Goal: Task Accomplishment & Management: Manage account settings

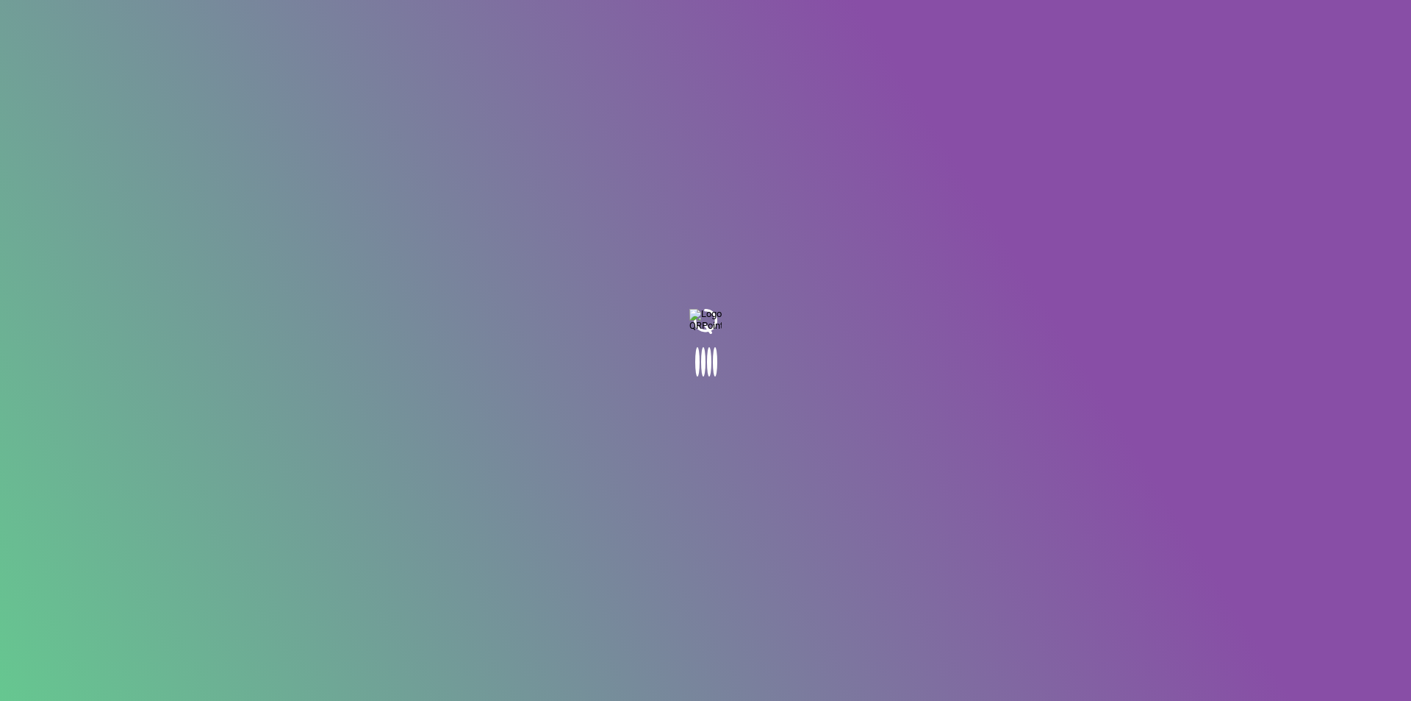
drag, startPoint x: 0, startPoint y: 0, endPoint x: 284, endPoint y: 634, distance: 694.2
click at [286, 634] on body at bounding box center [705, 350] width 1411 height 701
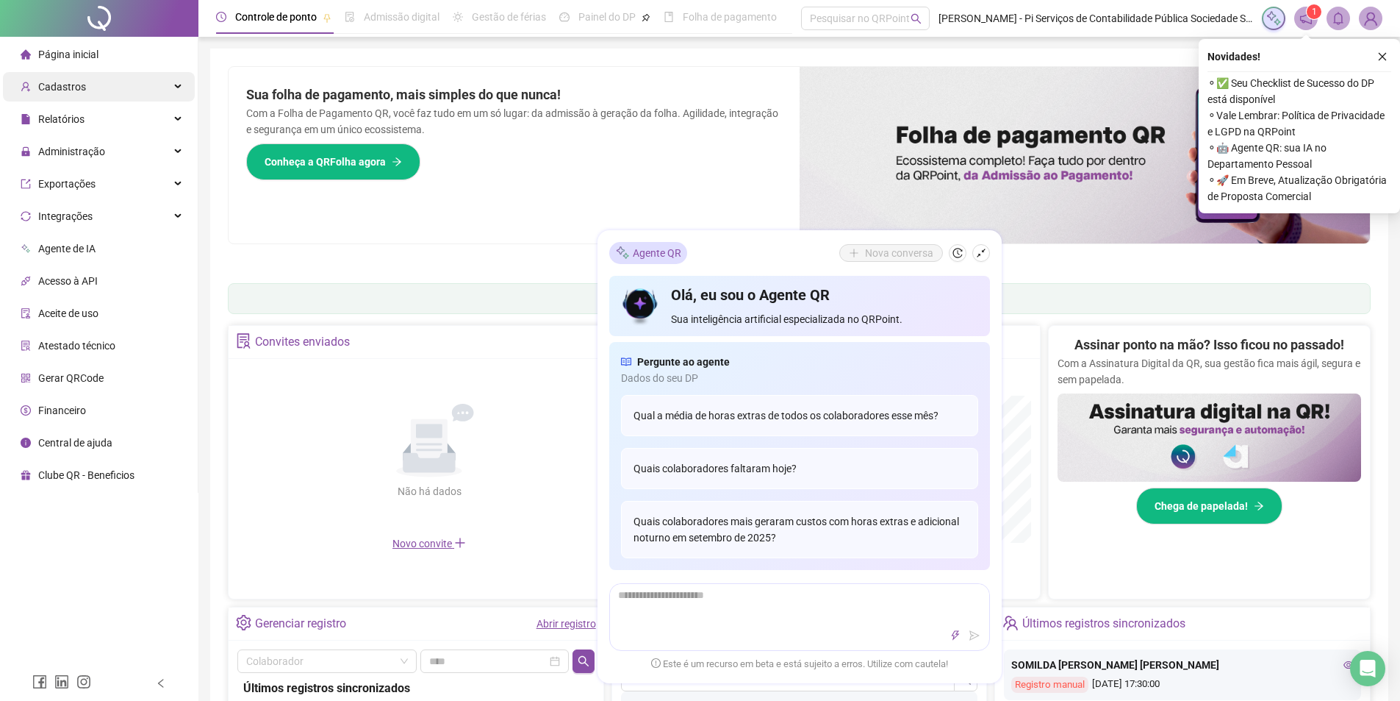
click at [74, 85] on span "Cadastros" at bounding box center [62, 87] width 48 height 12
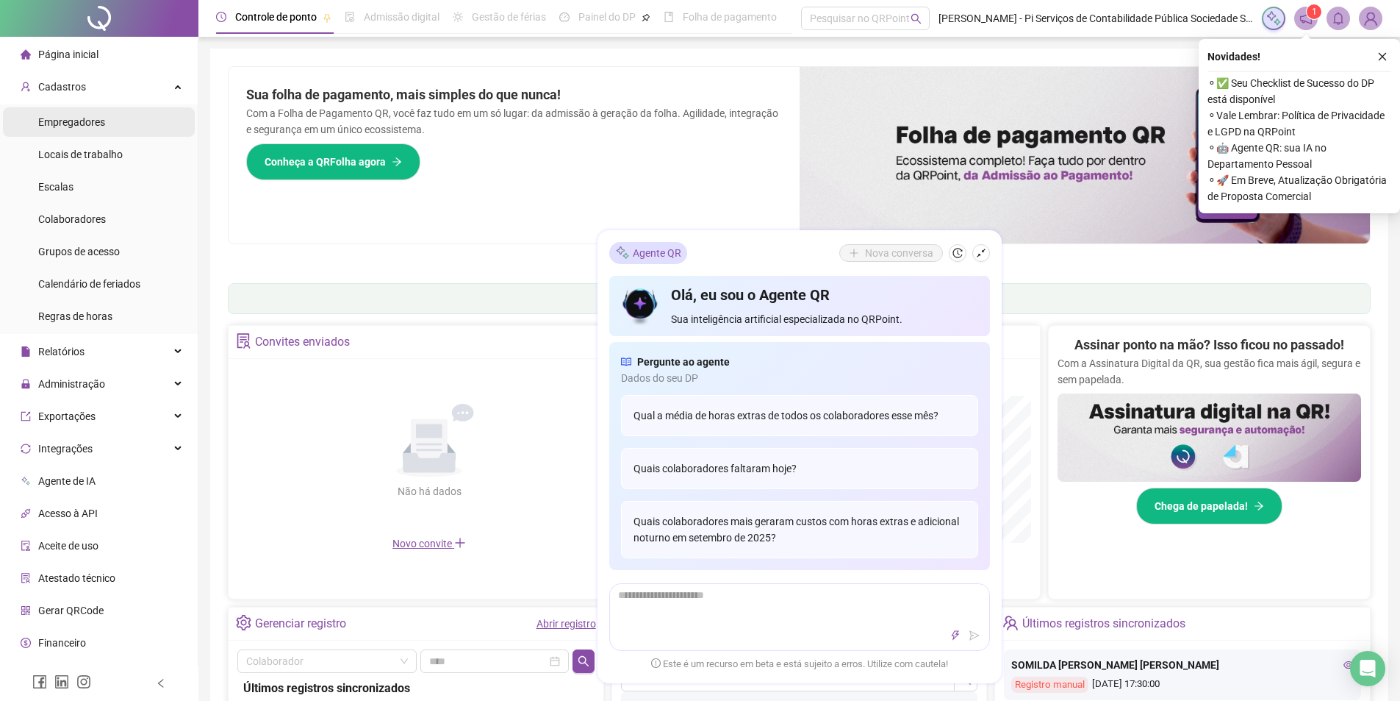
click at [84, 126] on span "Empregadores" at bounding box center [71, 122] width 67 height 12
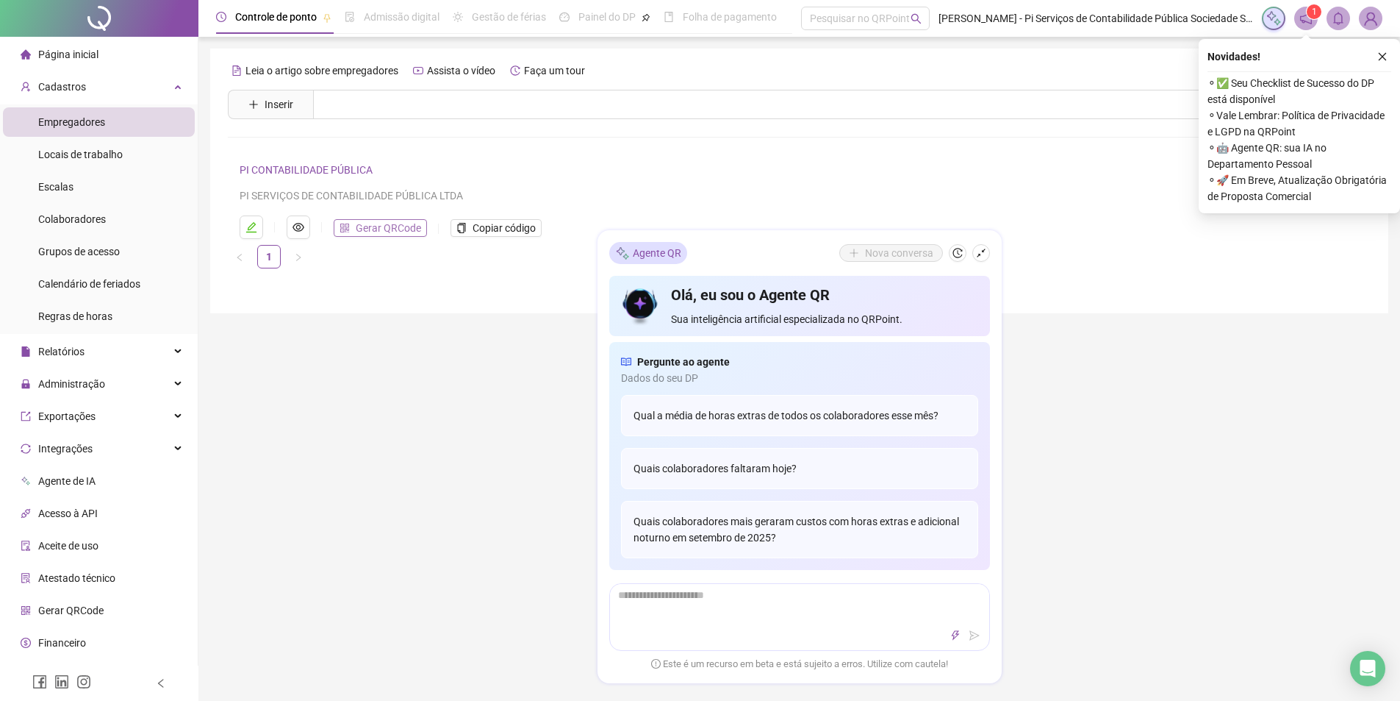
click at [384, 230] on span "Gerar QRCode" at bounding box center [388, 228] width 65 height 16
click at [1313, 15] on span "1" at bounding box center [1314, 12] width 5 height 10
click at [982, 257] on icon "shrink" at bounding box center [981, 253] width 10 height 10
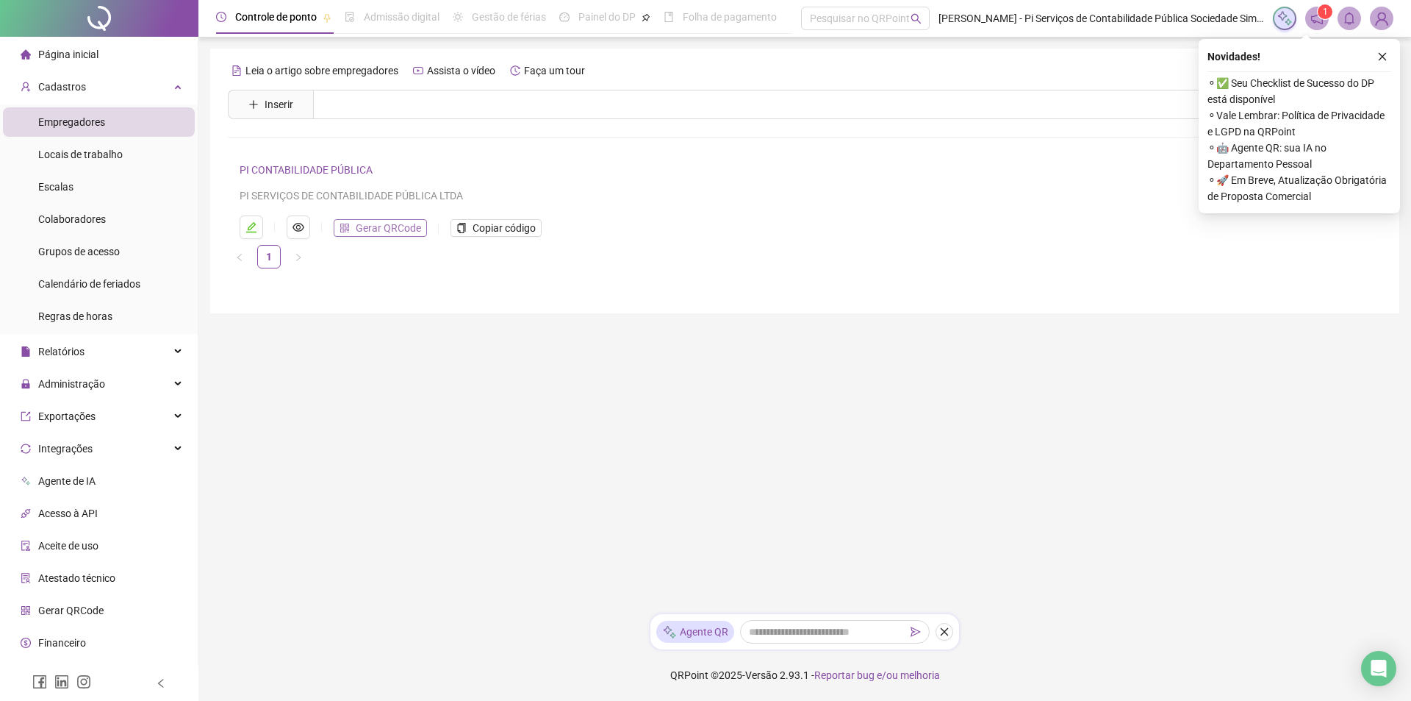
click at [392, 229] on span "Gerar QRCode" at bounding box center [388, 228] width 65 height 16
click at [79, 222] on span "Colaboradores" at bounding box center [72, 219] width 68 height 12
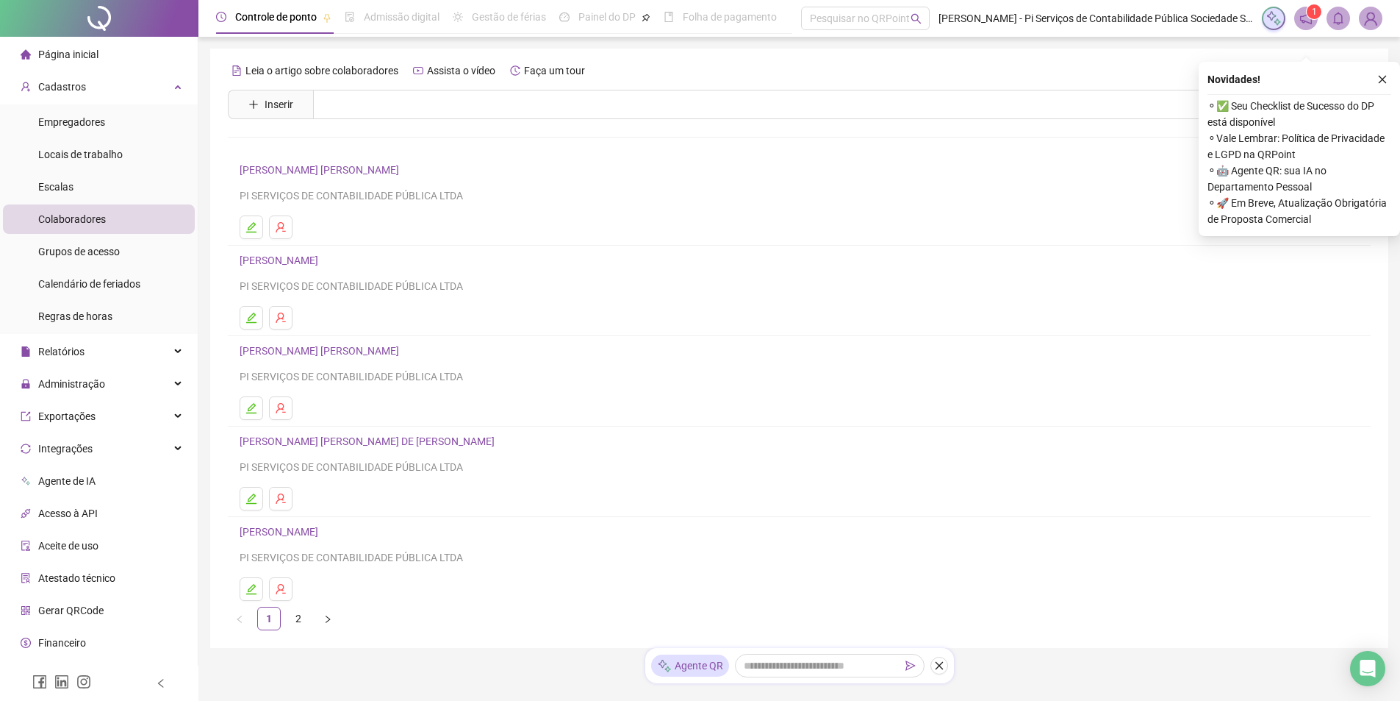
scroll to position [46, 0]
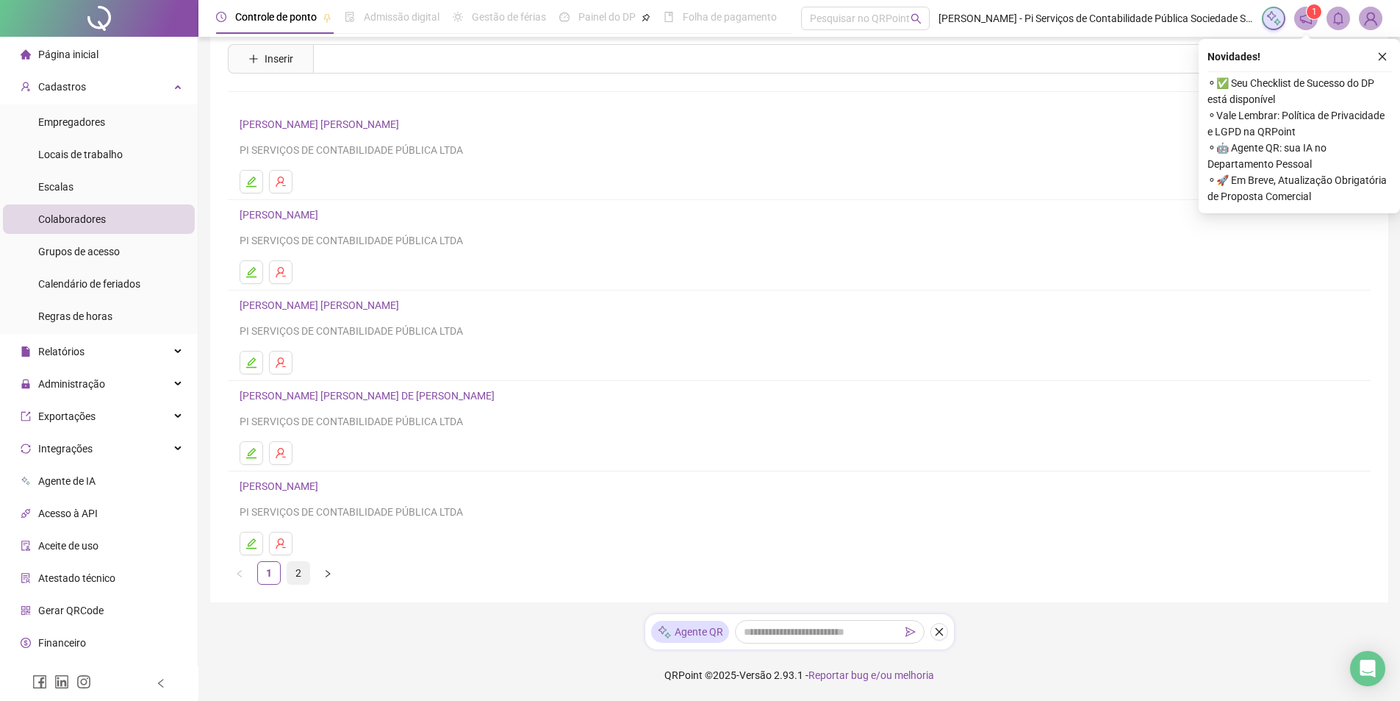
click at [299, 576] on link "2" at bounding box center [298, 573] width 22 height 22
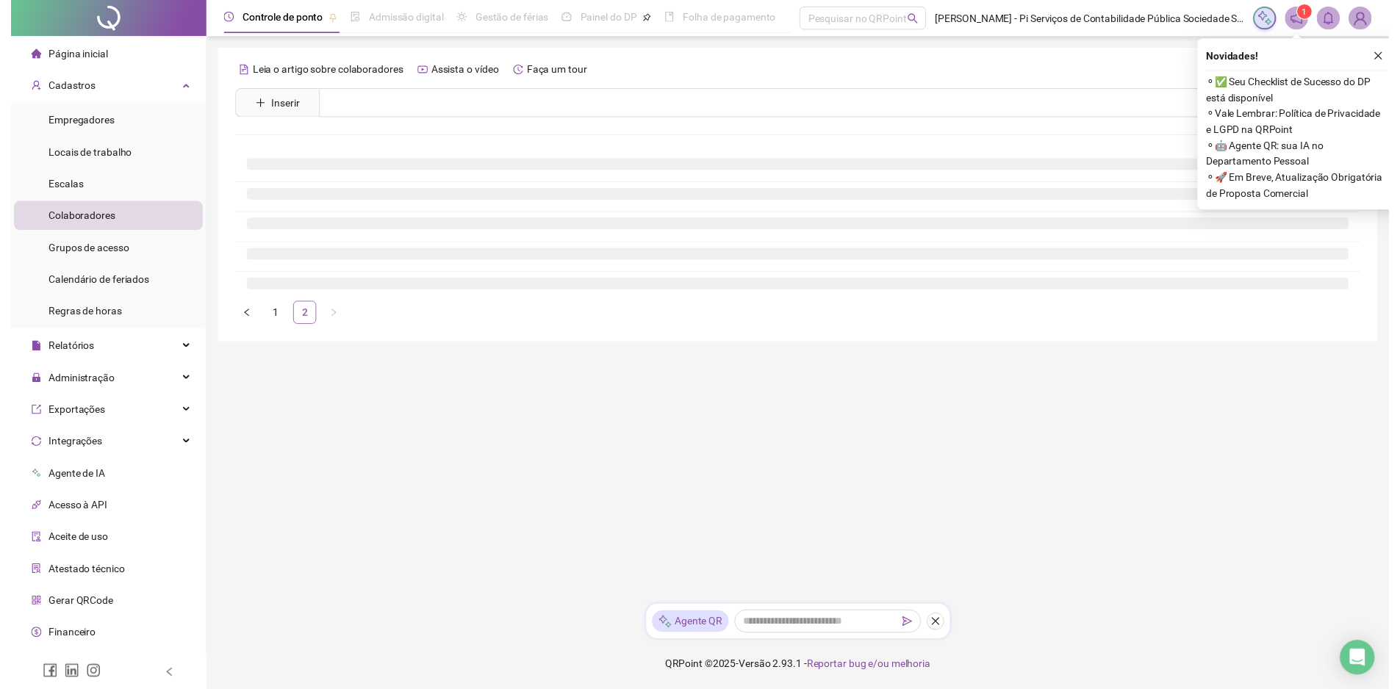
scroll to position [0, 0]
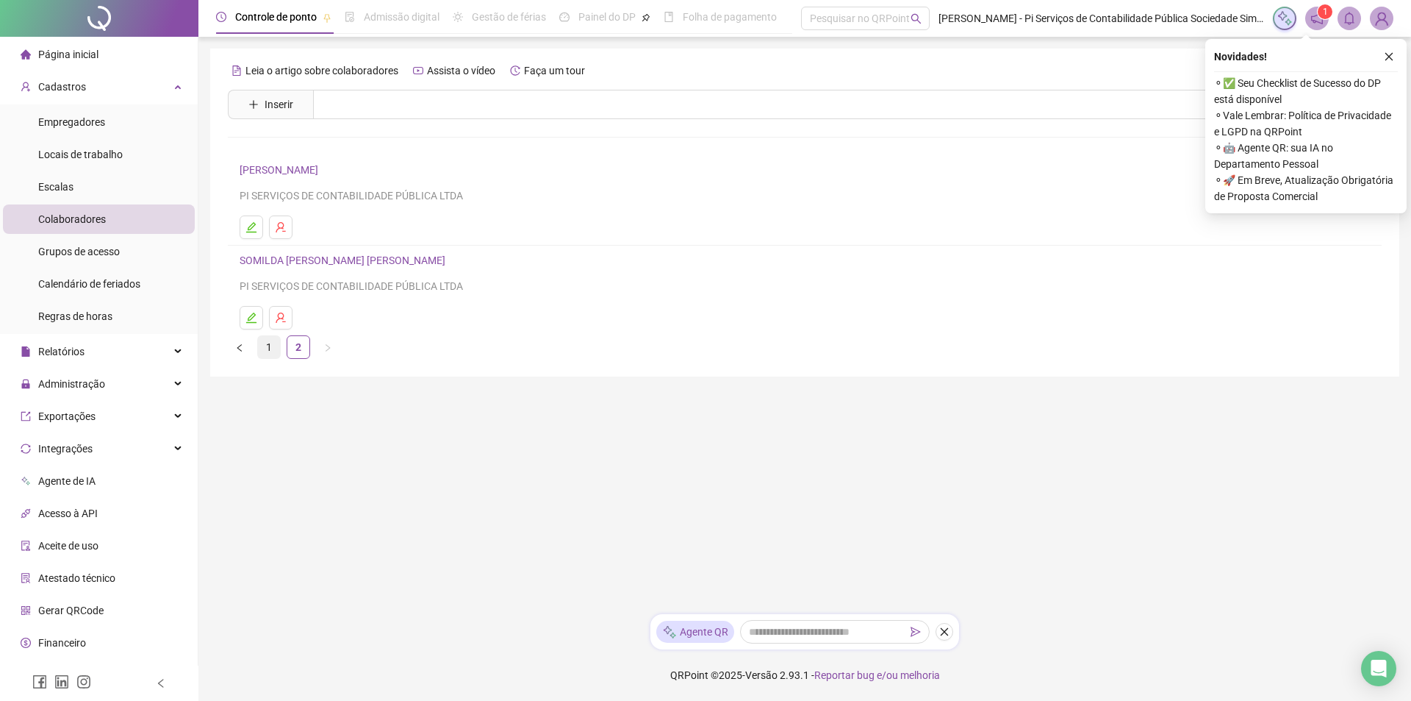
click at [270, 351] on link "1" at bounding box center [269, 347] width 22 height 22
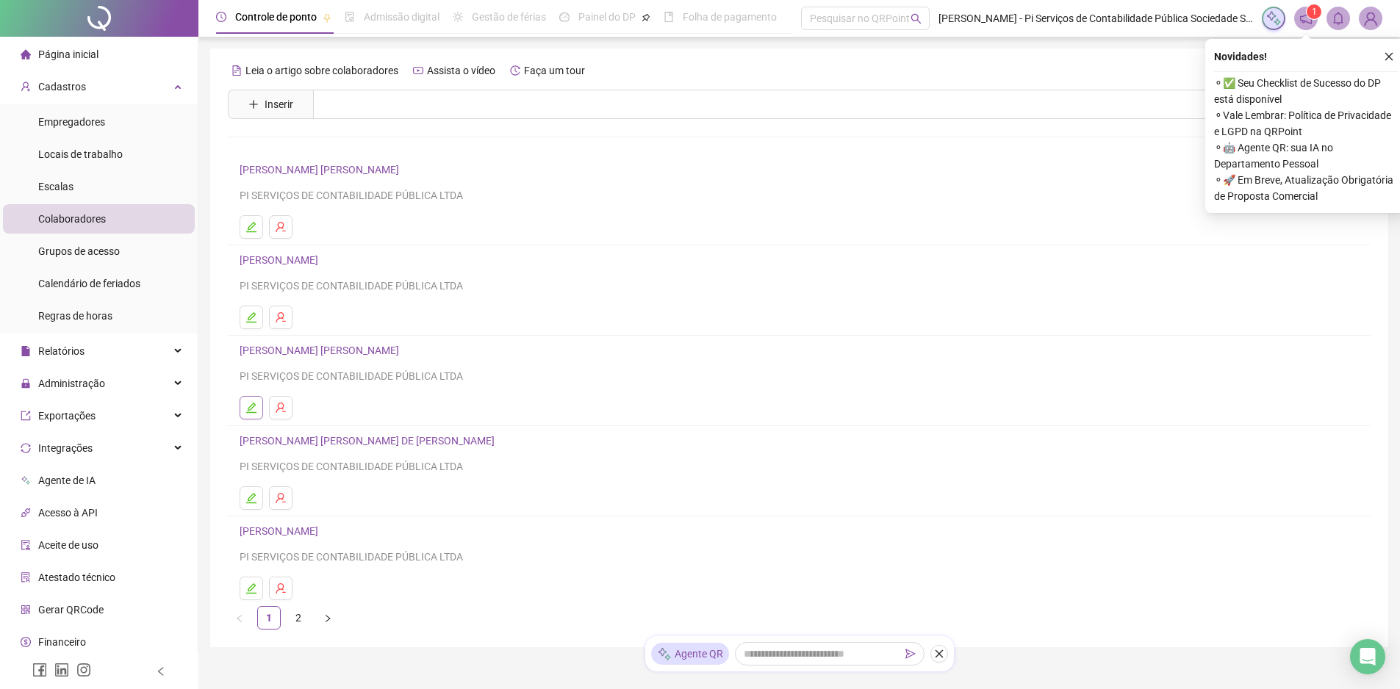
click at [251, 400] on button "button" at bounding box center [252, 408] width 24 height 24
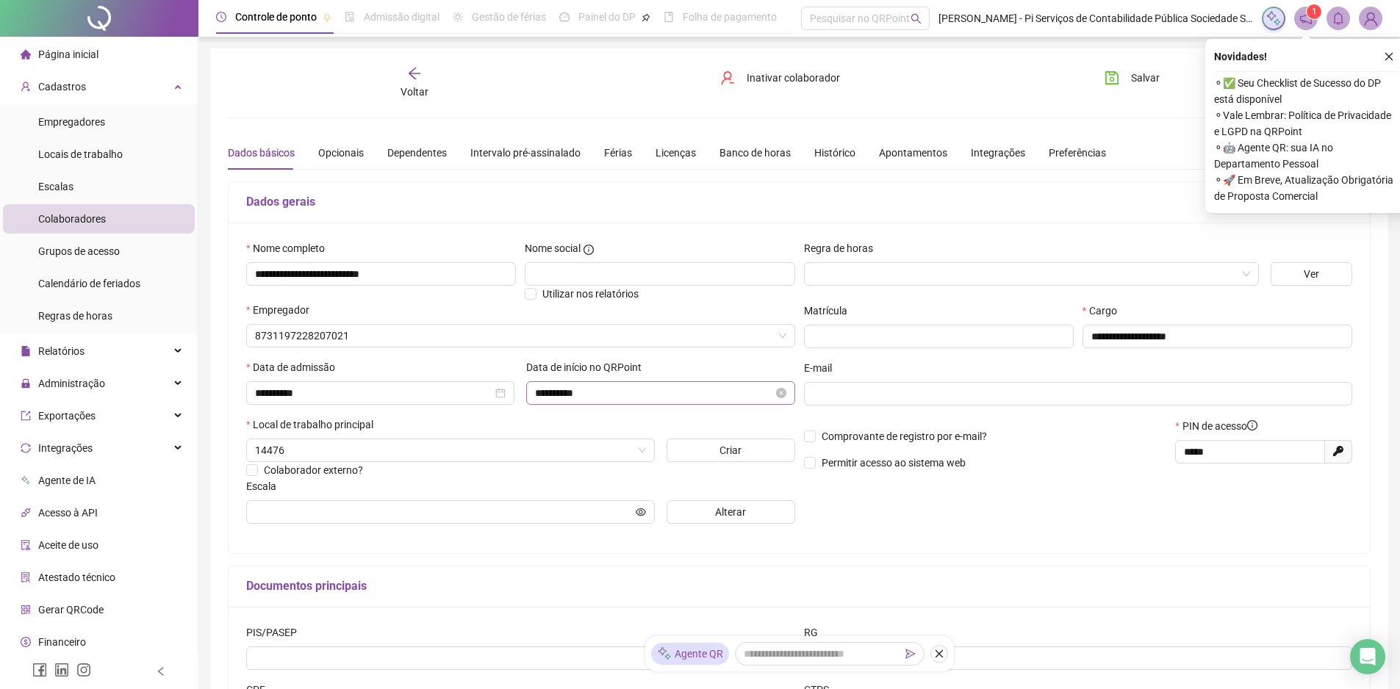
type input "**********"
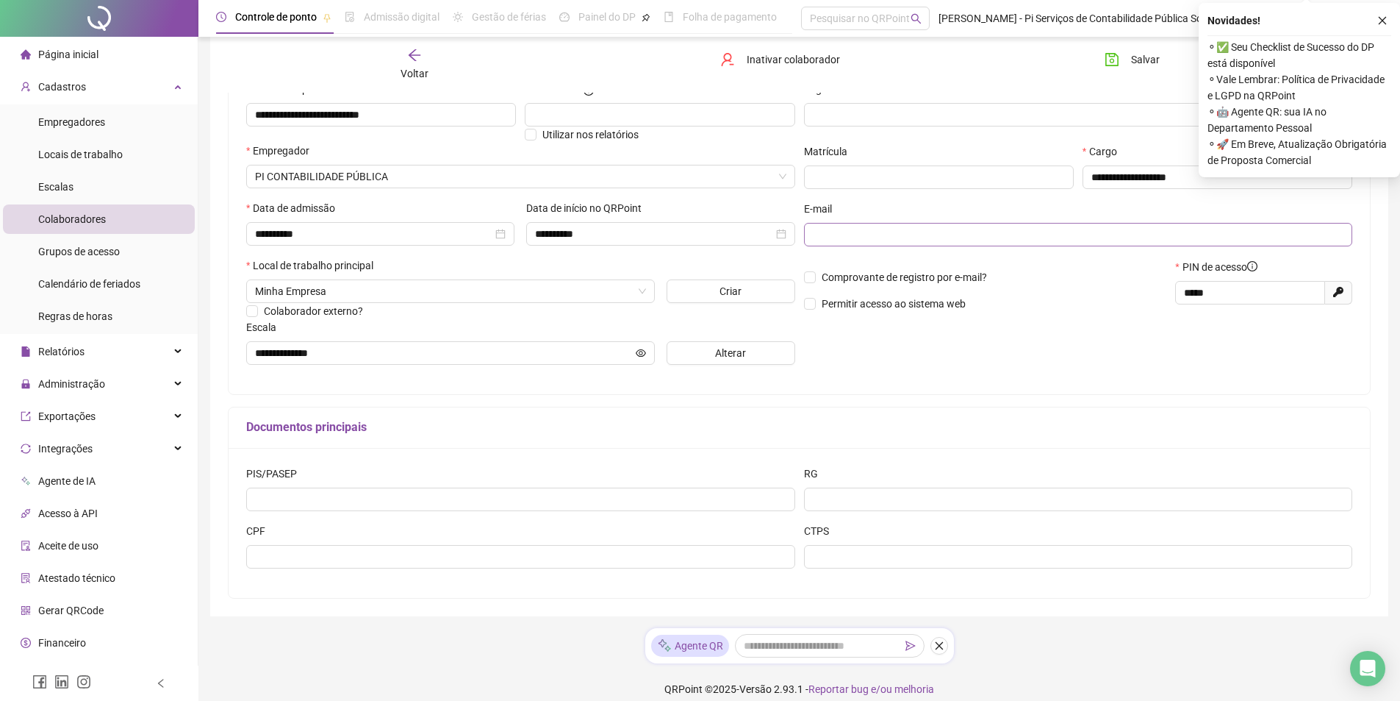
scroll to position [173, 0]
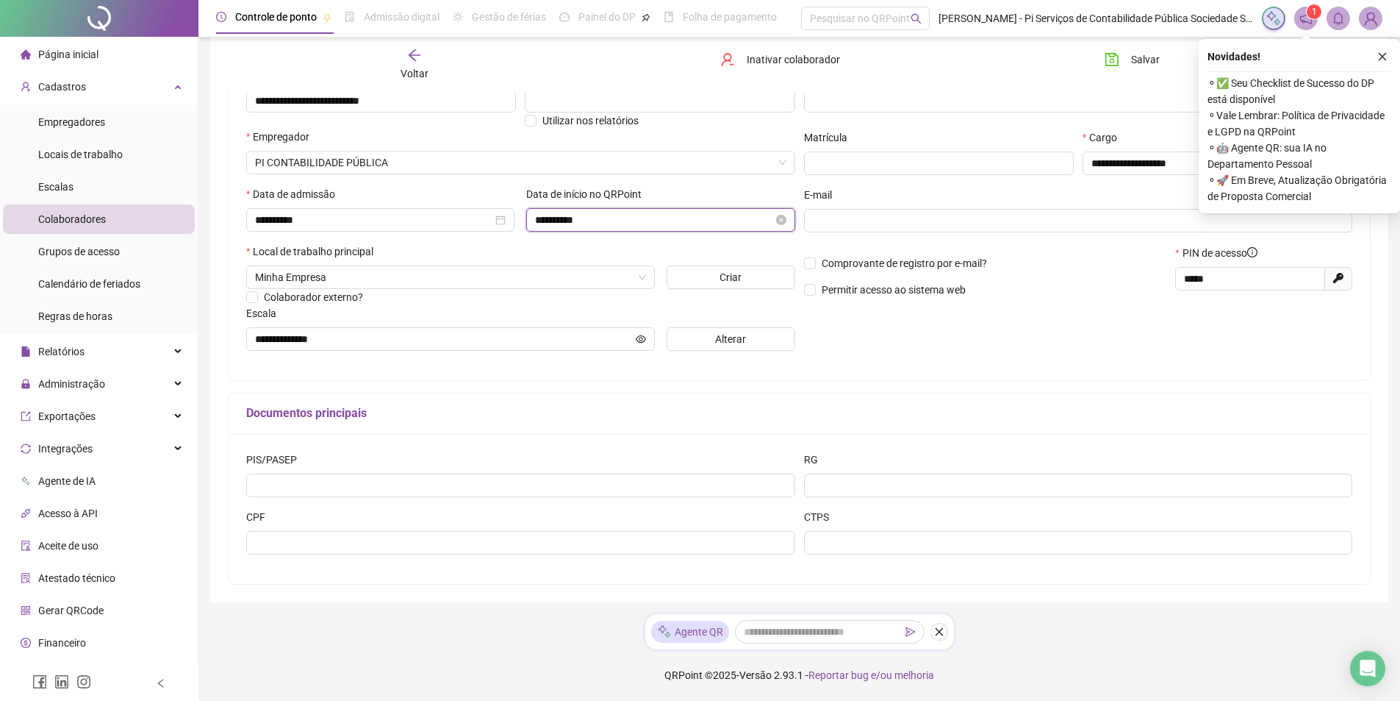
click at [617, 224] on input "**********" at bounding box center [653, 220] width 237 height 16
type input "**********"
click at [660, 360] on div "18" at bounding box center [659, 363] width 18 height 18
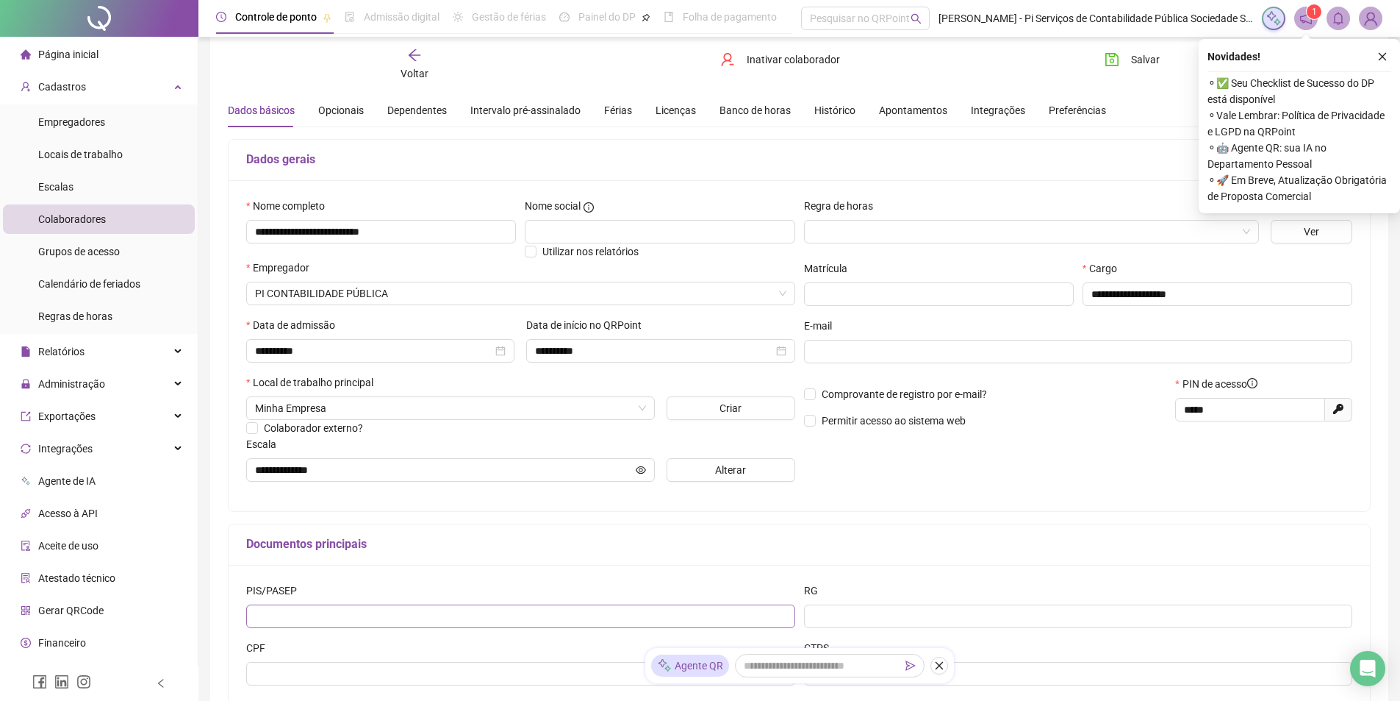
scroll to position [0, 0]
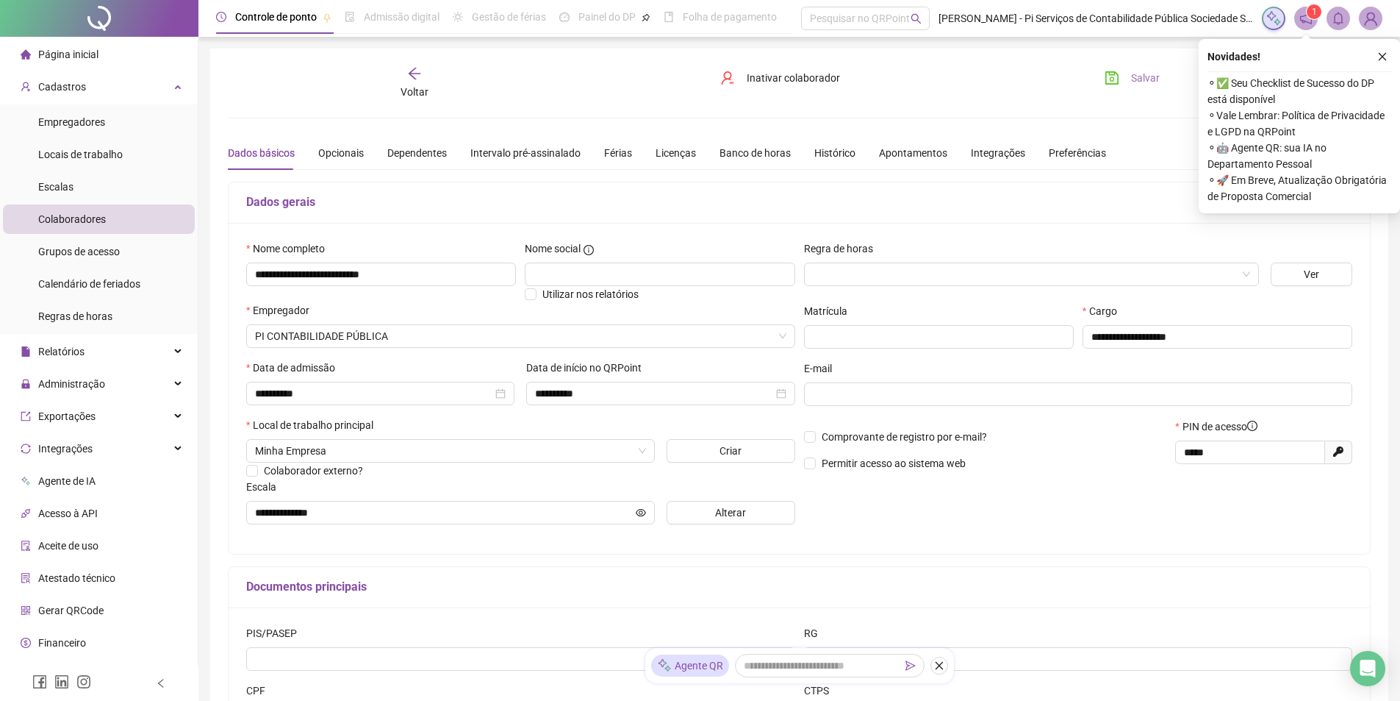
click at [1140, 74] on span "Salvar" at bounding box center [1145, 78] width 29 height 16
click at [1386, 55] on icon "close" at bounding box center [1382, 56] width 10 height 10
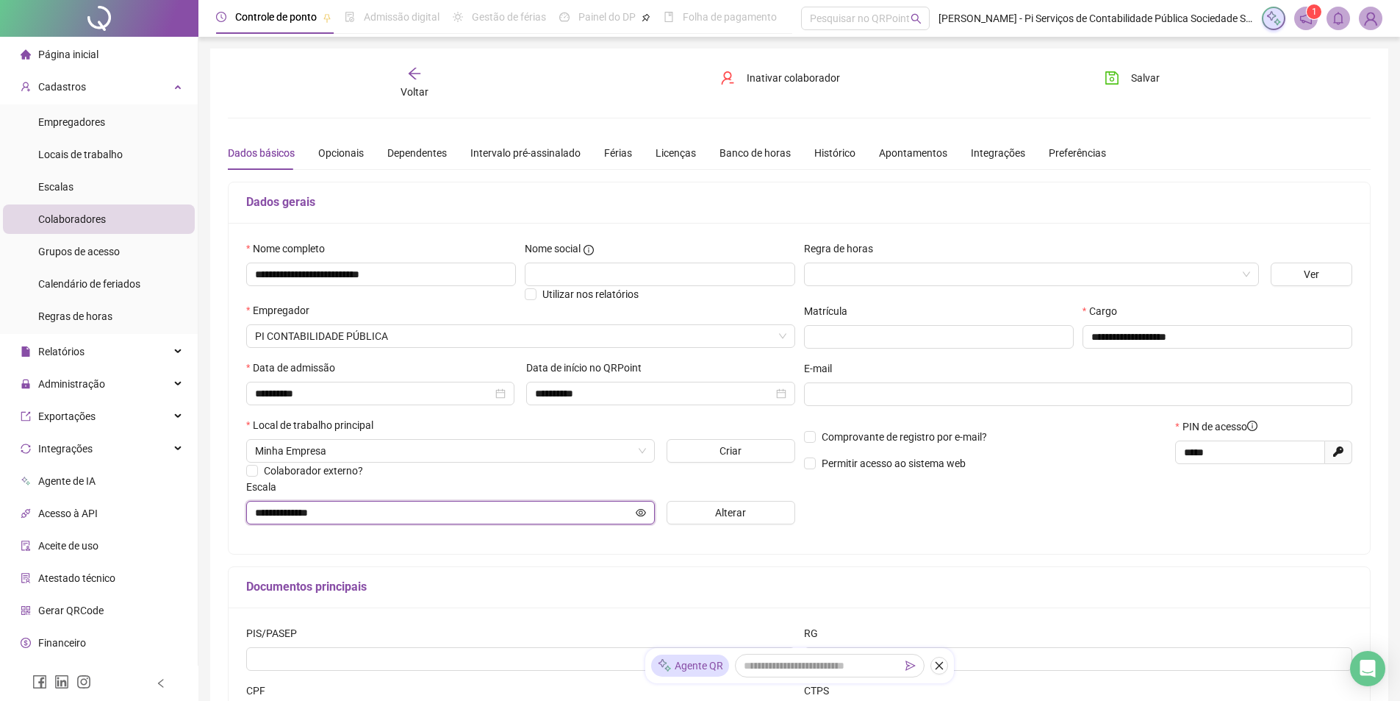
click at [640, 512] on icon "eye" at bounding box center [641, 512] width 10 height 10
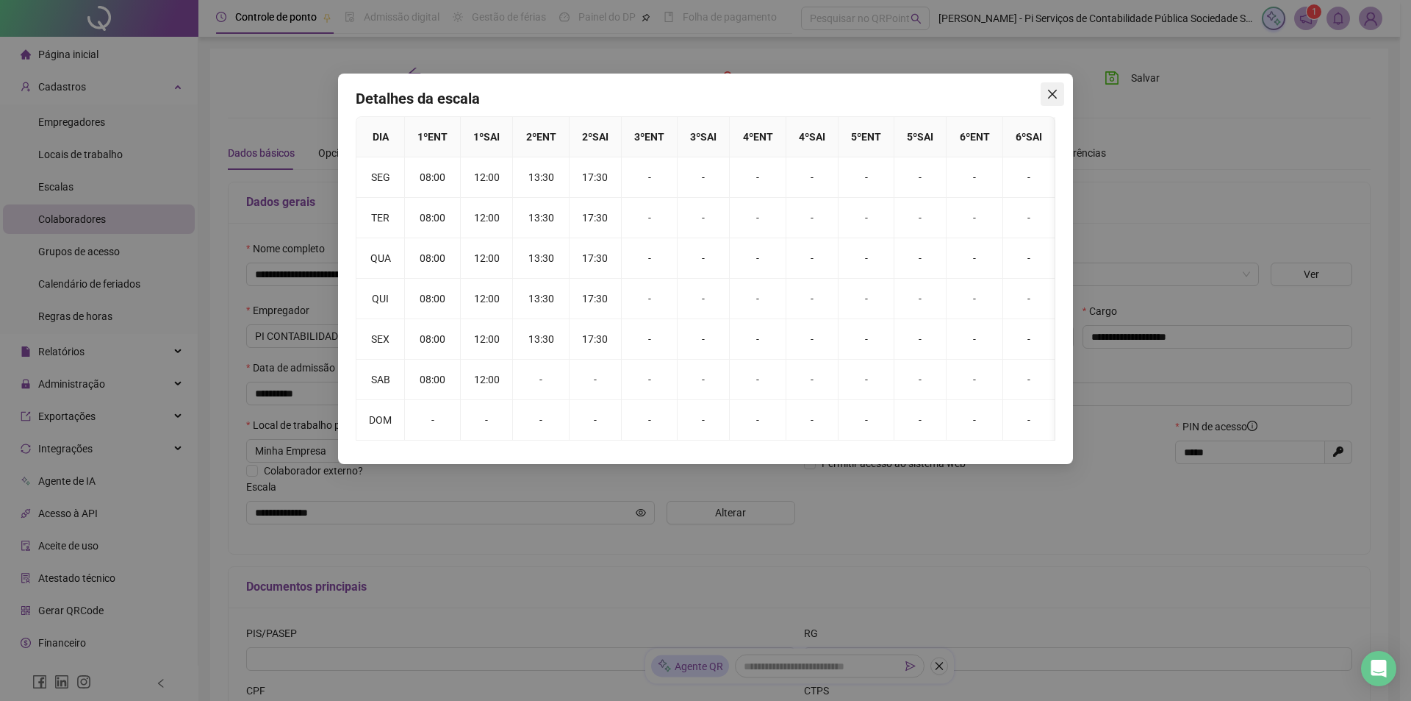
click at [1059, 88] on span "Close" at bounding box center [1053, 94] width 24 height 12
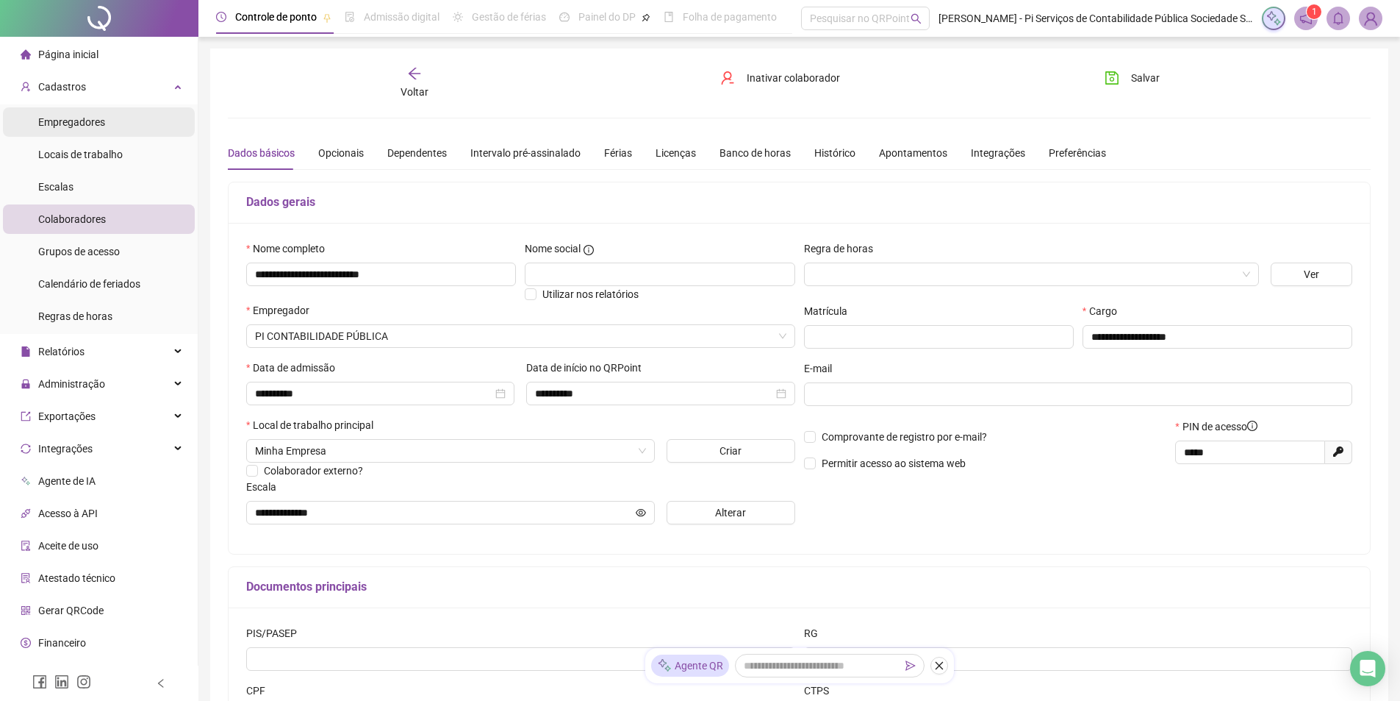
click at [89, 125] on span "Empregadores" at bounding box center [71, 122] width 67 height 12
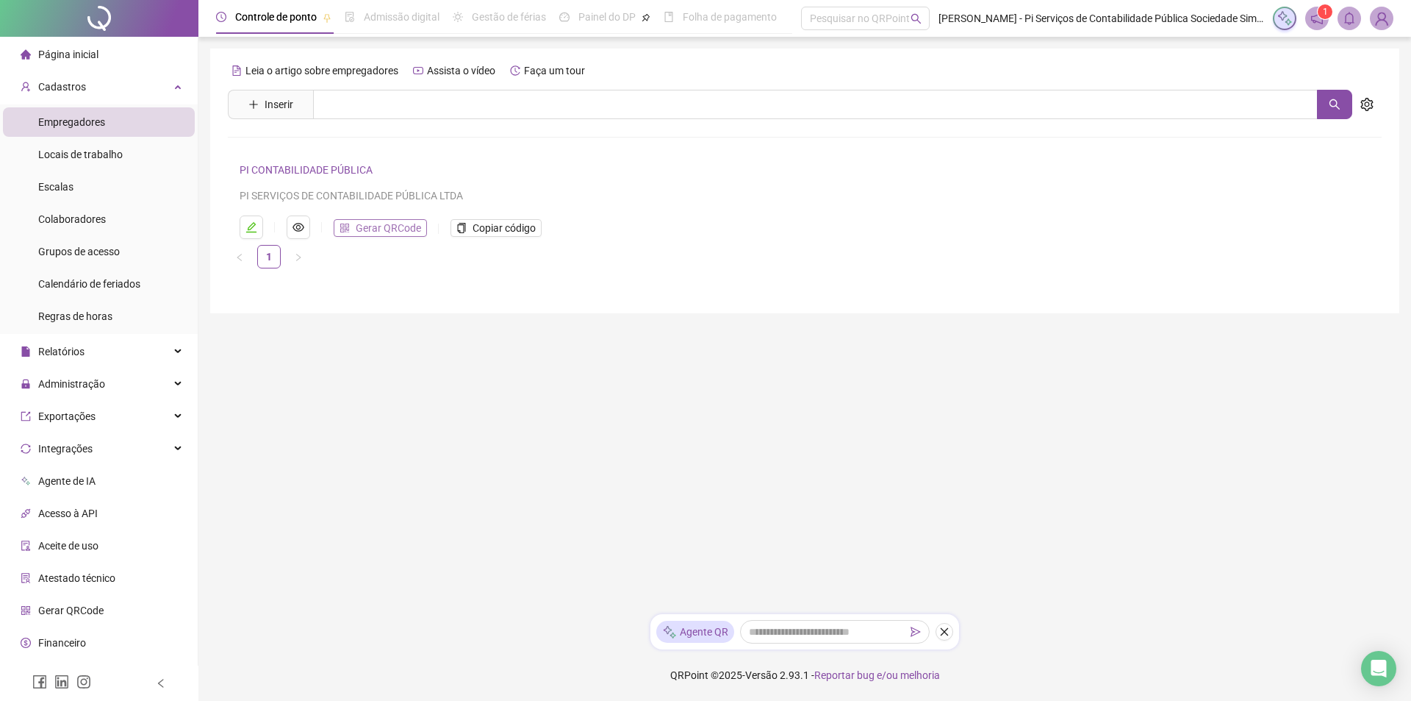
click at [381, 230] on span "Gerar QRCode" at bounding box center [388, 228] width 65 height 16
drag, startPoint x: 77, startPoint y: 218, endPoint x: 70, endPoint y: 220, distance: 7.5
click at [76, 218] on span "Colaboradores" at bounding box center [72, 219] width 68 height 12
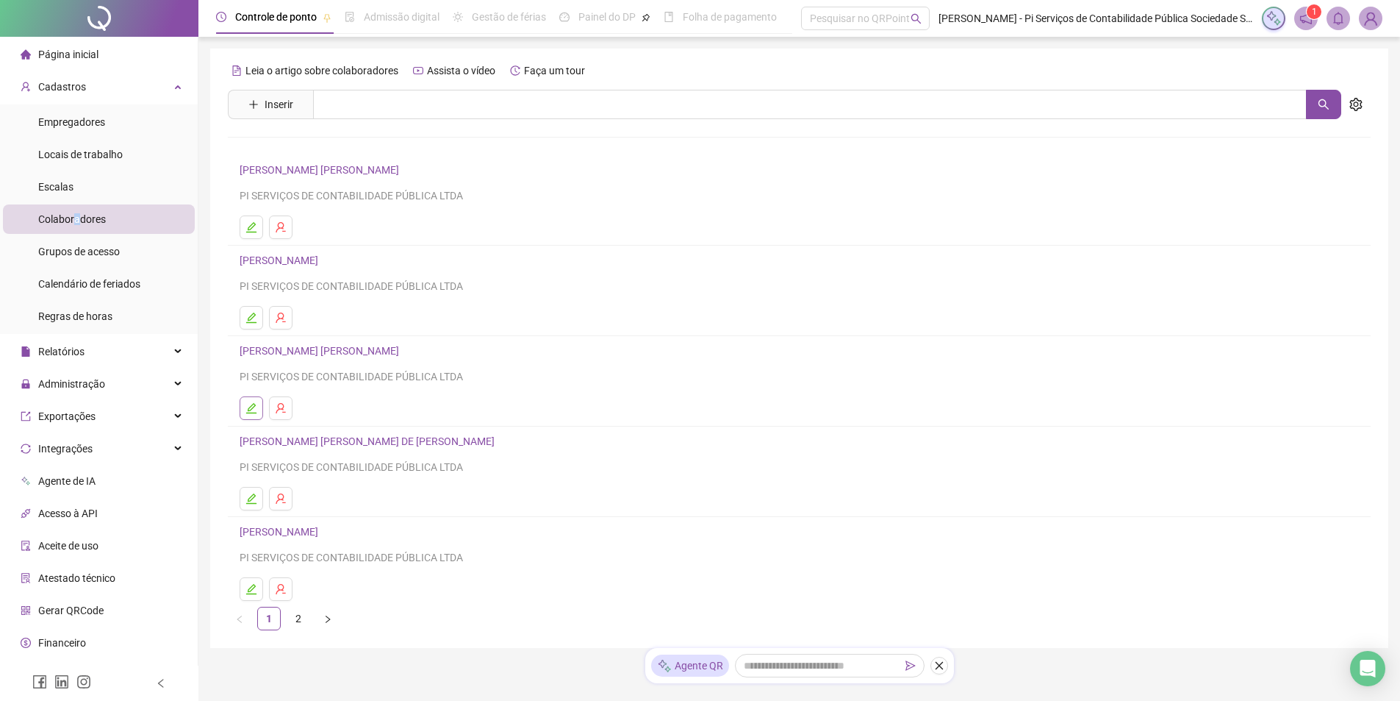
click at [250, 412] on icon "edit" at bounding box center [252, 408] width 12 height 12
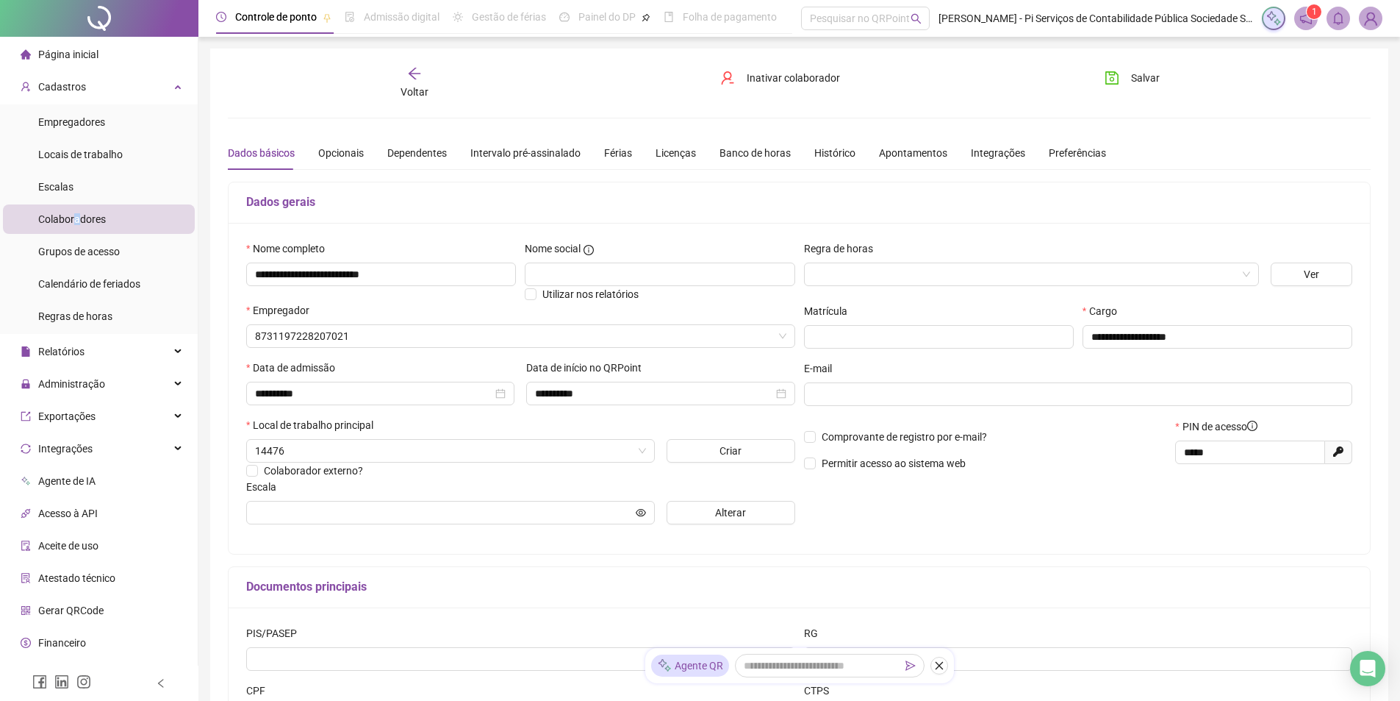
type input "**********"
click at [923, 393] on input "text" at bounding box center [1077, 394] width 529 height 16
paste input "**********"
type input "**********"
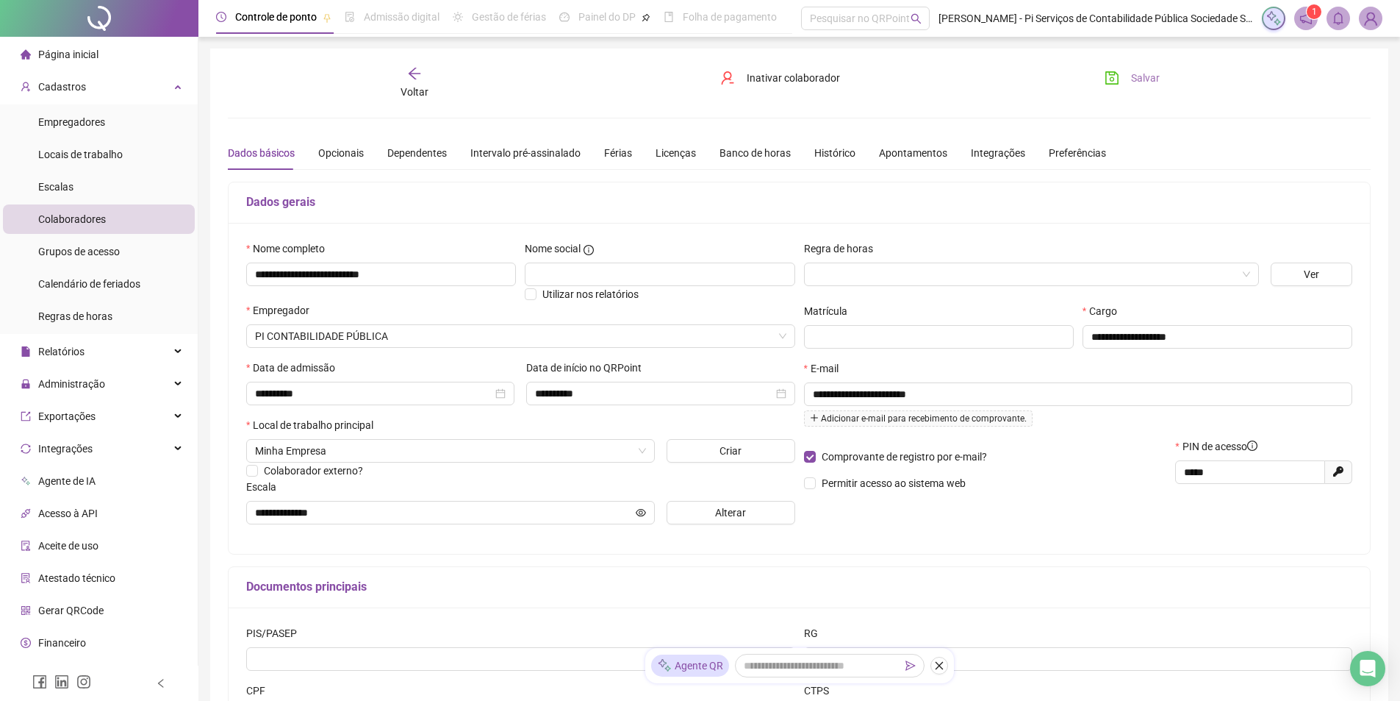
click at [1150, 81] on span "Salvar" at bounding box center [1145, 78] width 29 height 16
